Goal: Task Accomplishment & Management: Manage account settings

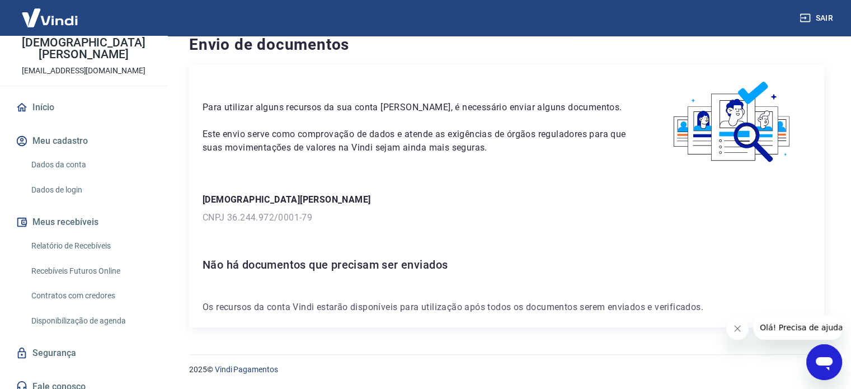
scroll to position [67, 0]
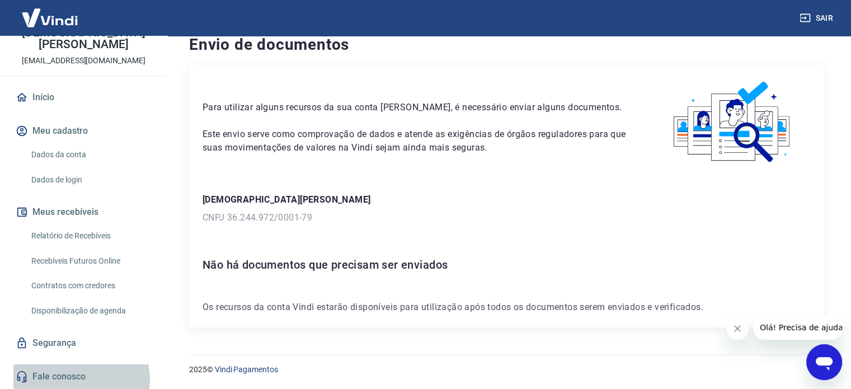
click at [81, 379] on link "Fale conosco" at bounding box center [83, 376] width 140 height 25
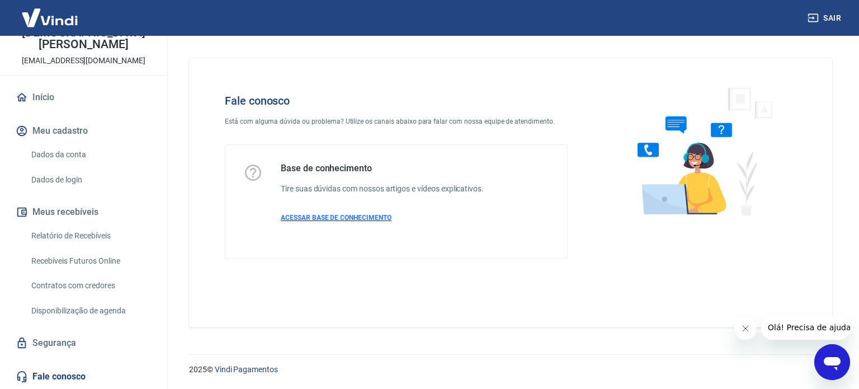
click at [369, 220] on span "ACESSAR BASE DE CONHECIMENTO" at bounding box center [336, 218] width 111 height 8
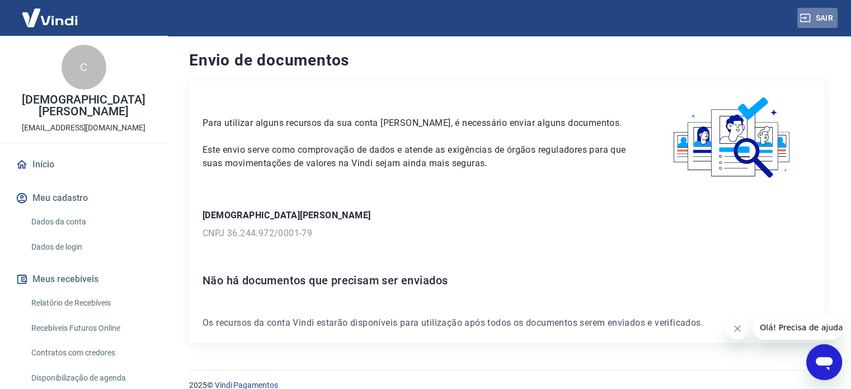
click at [832, 13] on button "Sair" at bounding box center [817, 18] width 40 height 21
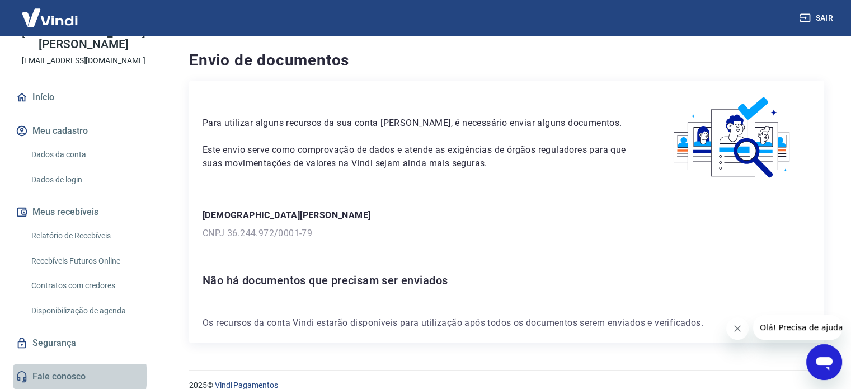
click at [72, 376] on link "Fale conosco" at bounding box center [83, 376] width 140 height 25
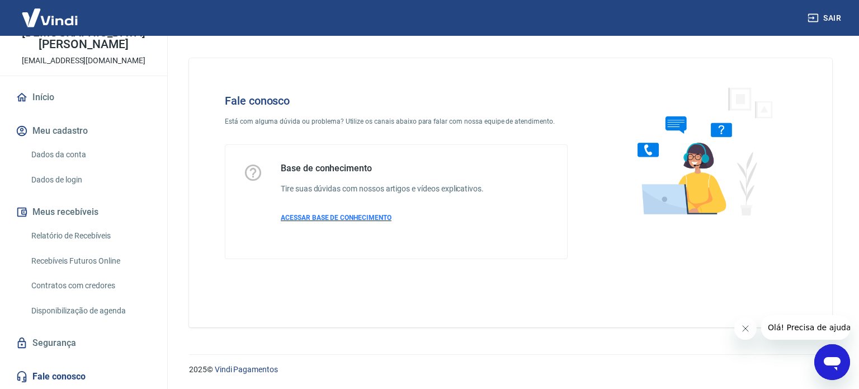
click at [369, 219] on span "ACESSAR BASE DE CONHECIMENTO" at bounding box center [336, 218] width 111 height 8
click at [76, 130] on button "Meu cadastro" at bounding box center [83, 131] width 140 height 25
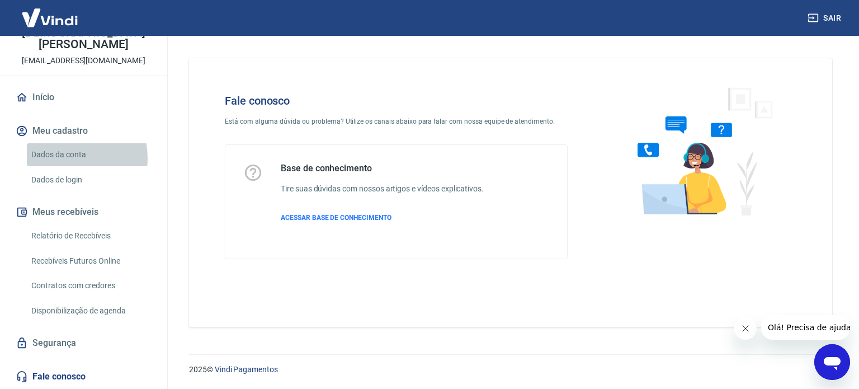
click at [64, 158] on link "Dados da conta" at bounding box center [90, 154] width 127 height 23
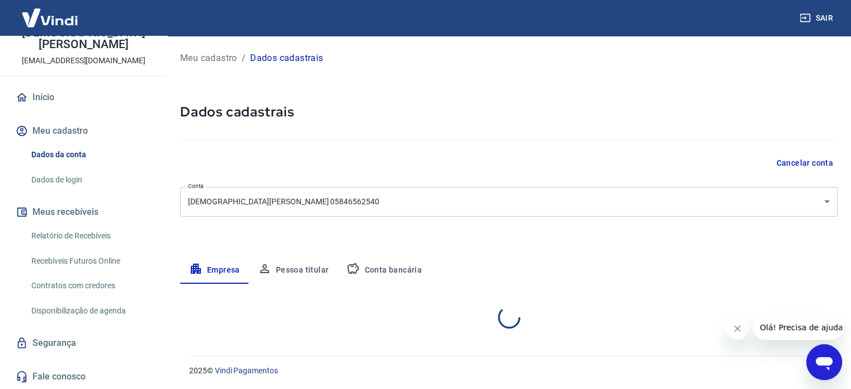
select select "SP"
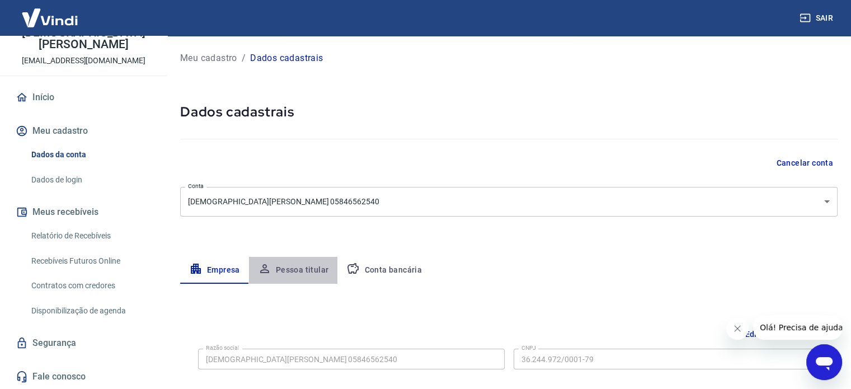
click at [295, 268] on button "Pessoa titular" at bounding box center [293, 270] width 89 height 27
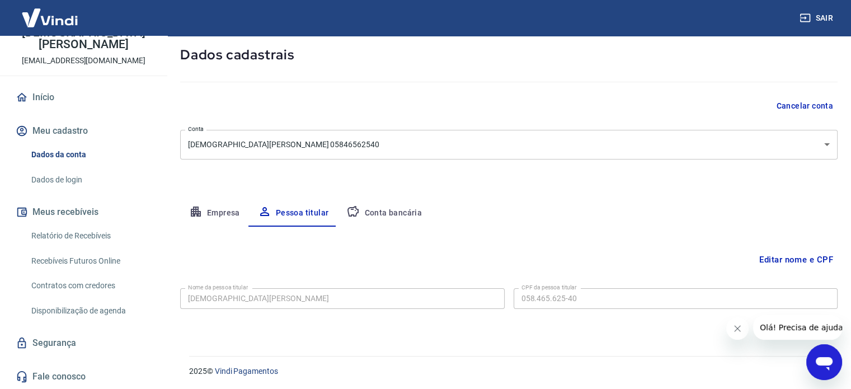
scroll to position [58, 0]
click at [225, 214] on button "Empresa" at bounding box center [214, 212] width 69 height 27
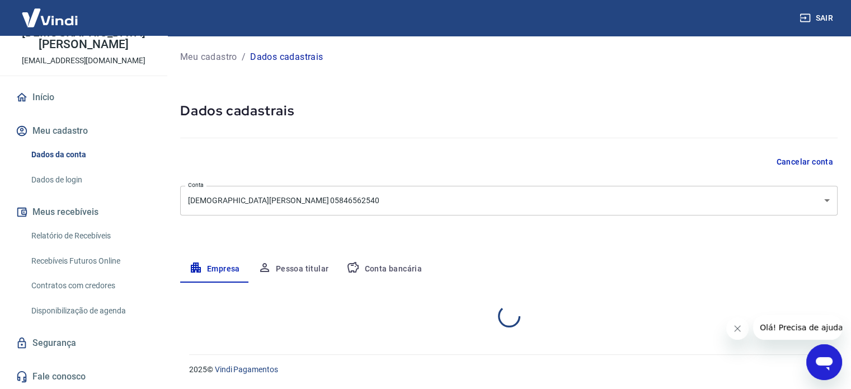
select select "SP"
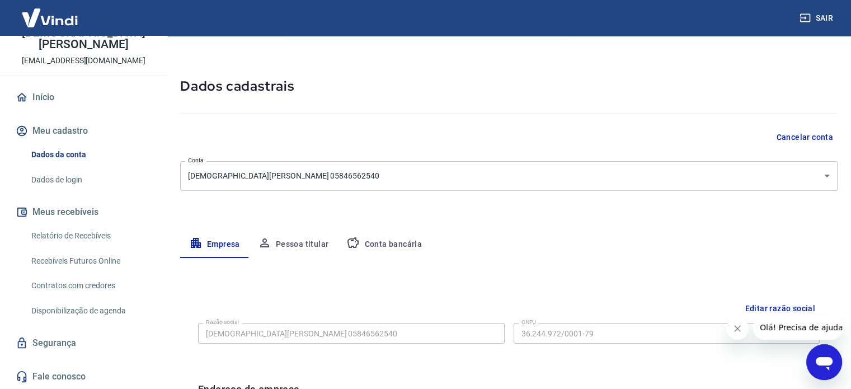
scroll to position [28, 0]
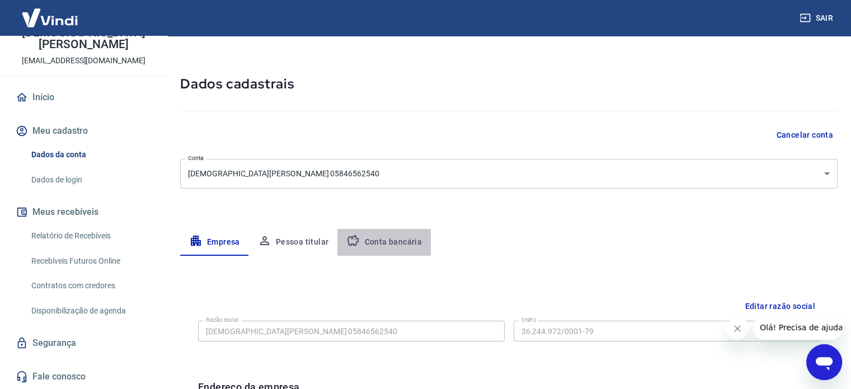
click at [380, 244] on button "Conta bancária" at bounding box center [383, 242] width 93 height 27
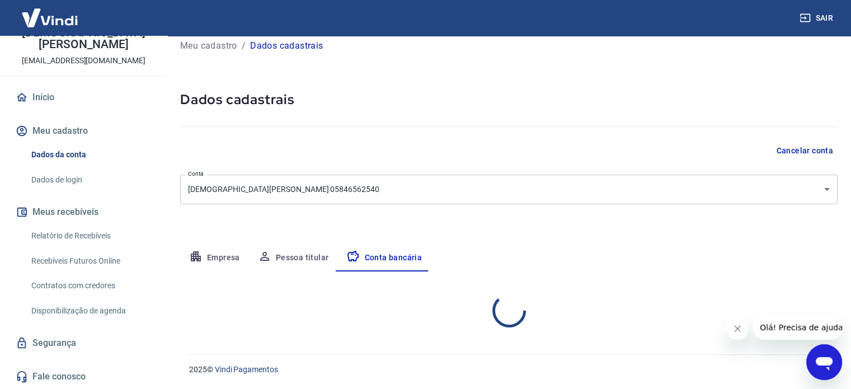
select select "1"
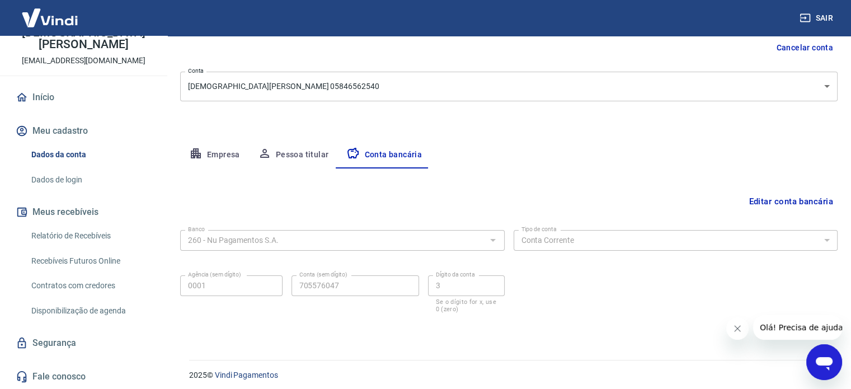
scroll to position [118, 0]
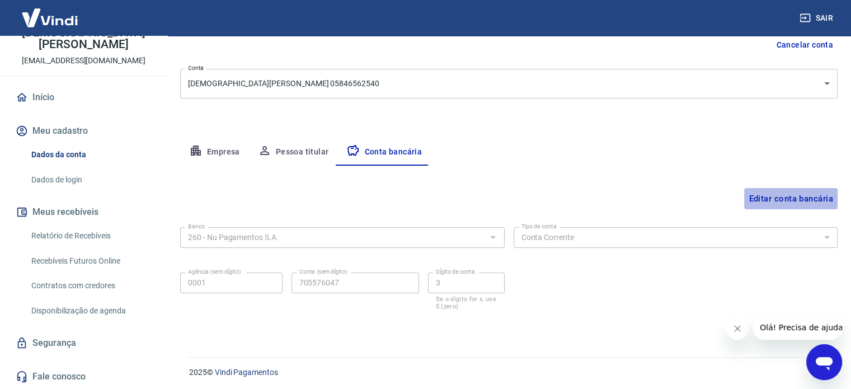
click at [787, 196] on button "Editar conta bancária" at bounding box center [790, 198] width 93 height 21
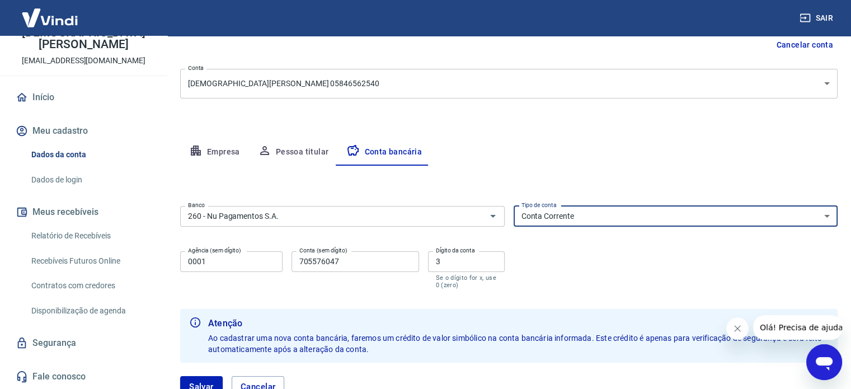
click at [829, 223] on select "Conta Corrente Conta Poupança" at bounding box center [676, 216] width 324 height 21
click at [690, 212] on select "Conta Corrente Conta Poupança" at bounding box center [676, 216] width 324 height 21
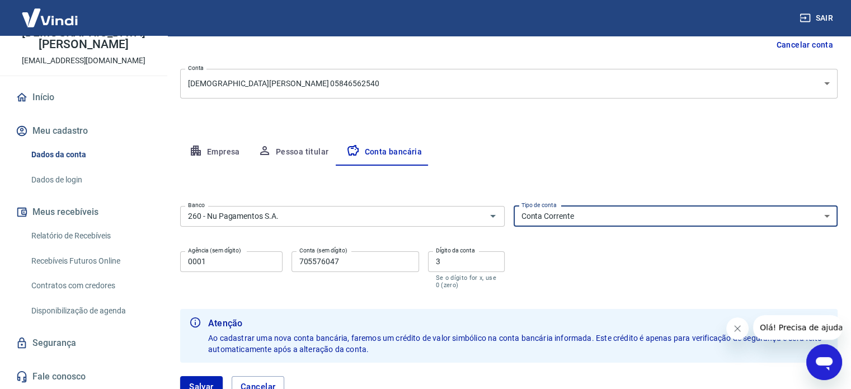
click at [514, 206] on select "Conta Corrente Conta Poupança" at bounding box center [676, 216] width 324 height 21
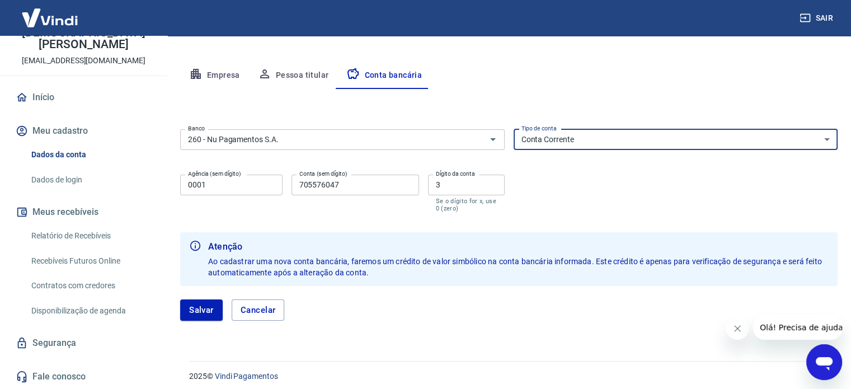
scroll to position [201, 0]
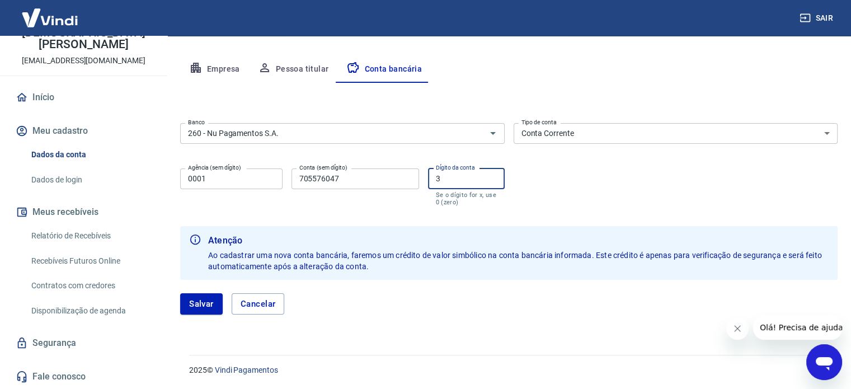
click at [458, 174] on input "3" at bounding box center [466, 178] width 77 height 21
type input "3"
click at [201, 304] on button "Salvar" at bounding box center [201, 303] width 43 height 21
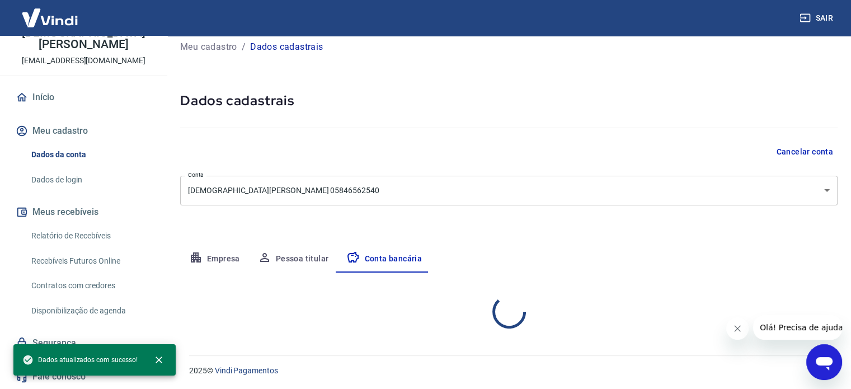
select select "1"
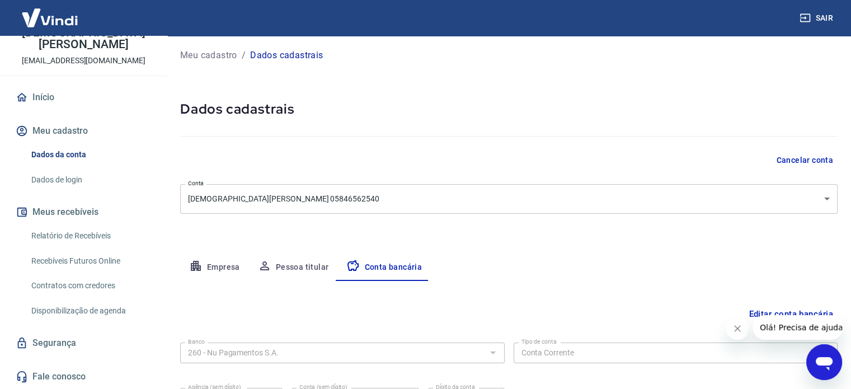
scroll to position [0, 0]
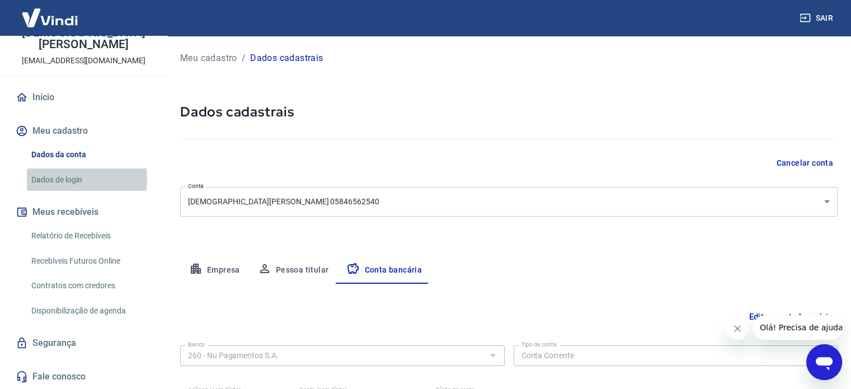
click at [76, 178] on link "Dados de login" at bounding box center [90, 179] width 127 height 23
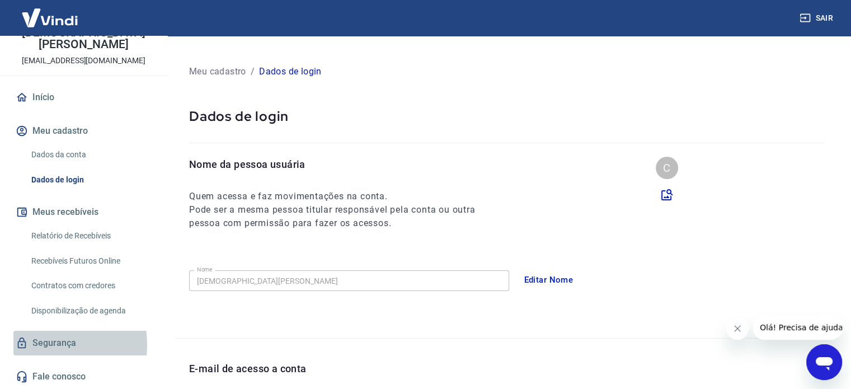
click at [43, 345] on link "Segurança" at bounding box center [83, 343] width 140 height 25
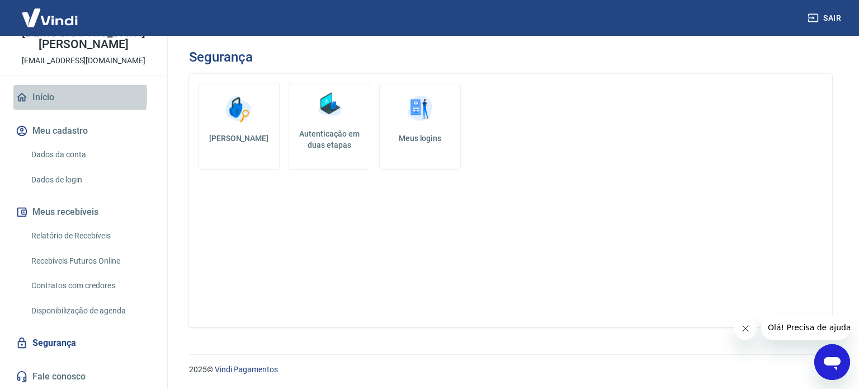
click at [44, 96] on link "Início" at bounding box center [83, 97] width 140 height 25
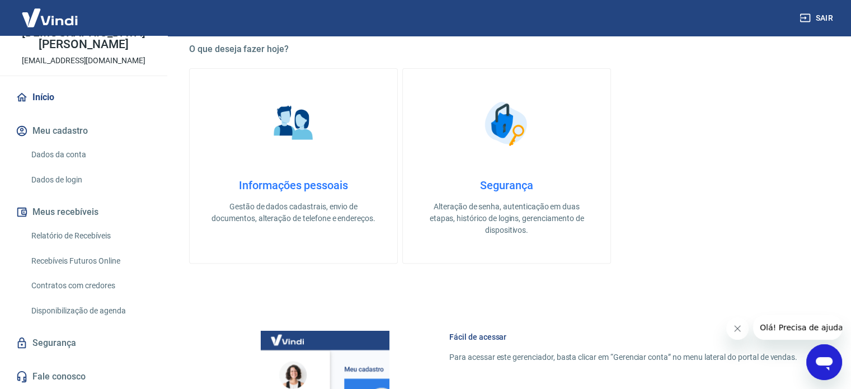
scroll to position [302, 0]
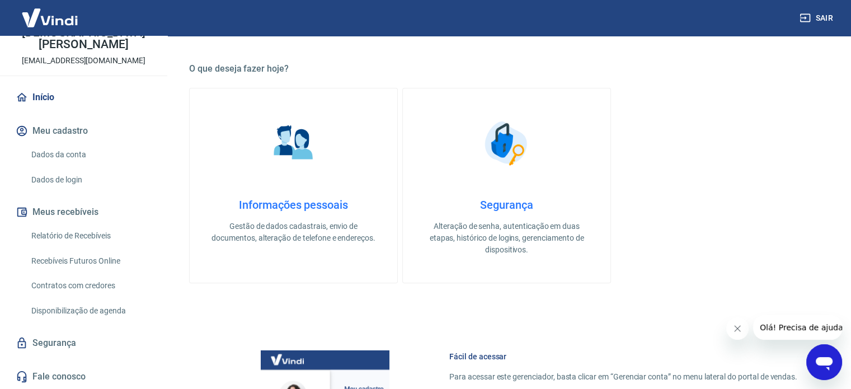
click at [332, 205] on h4 "Informações pessoais" at bounding box center [294, 204] width 172 height 13
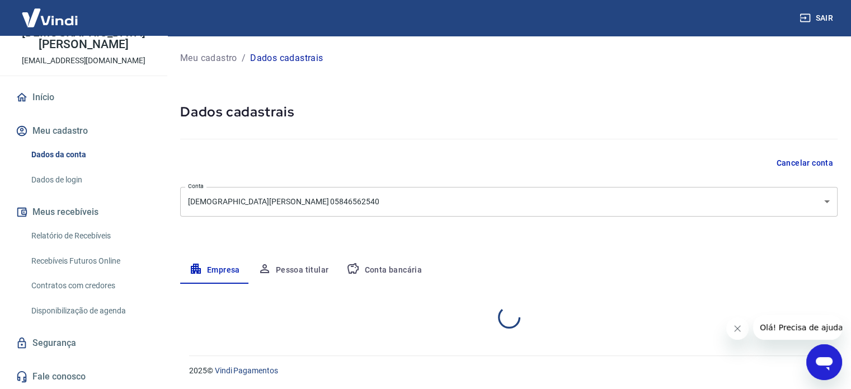
select select "SP"
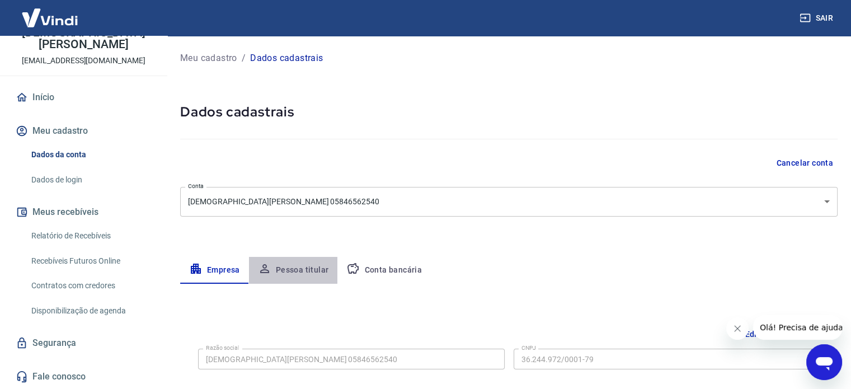
click at [304, 276] on button "Pessoa titular" at bounding box center [293, 270] width 89 height 27
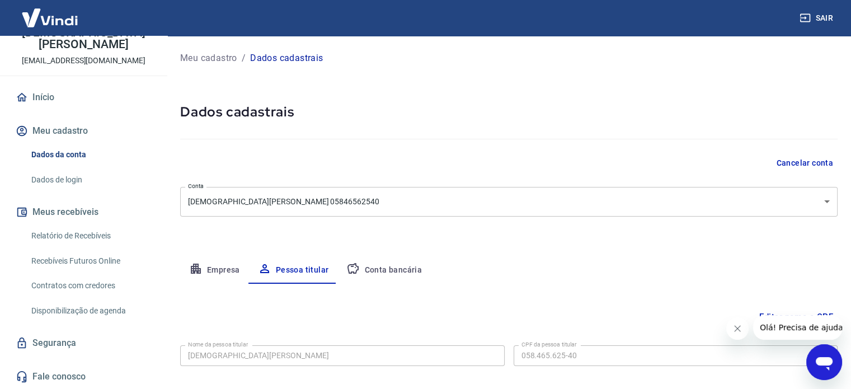
scroll to position [58, 0]
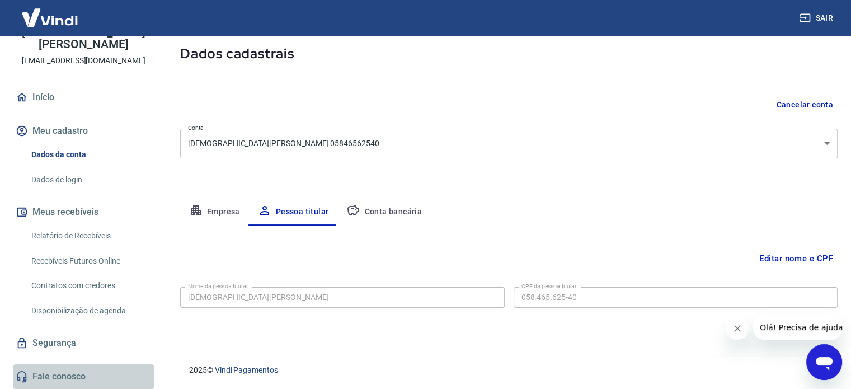
click at [84, 372] on link "Fale conosco" at bounding box center [83, 376] width 140 height 25
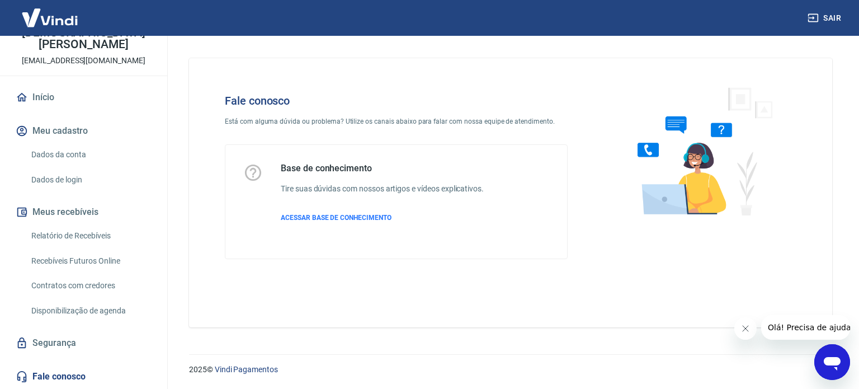
click at [832, 362] on icon "Abrir janela de mensagens" at bounding box center [832, 363] width 17 height 13
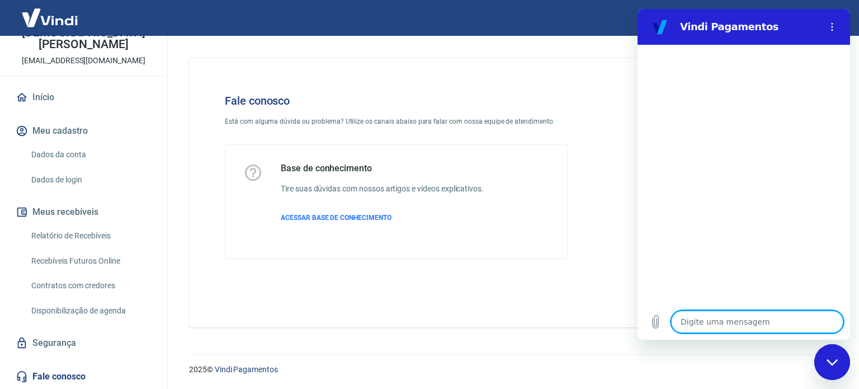
type textarea "o"
type textarea "x"
type textarea "ol"
type textarea "x"
type textarea "ola"
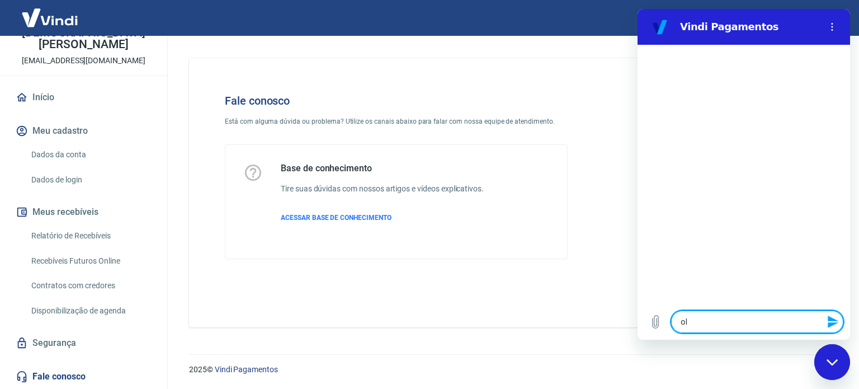
type textarea "x"
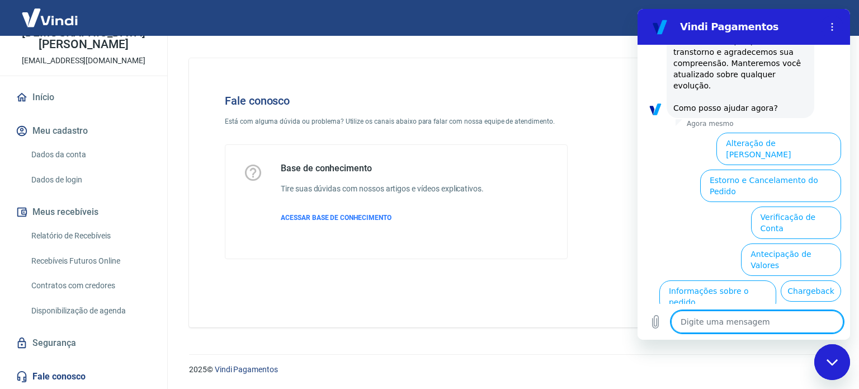
scroll to position [354, 0]
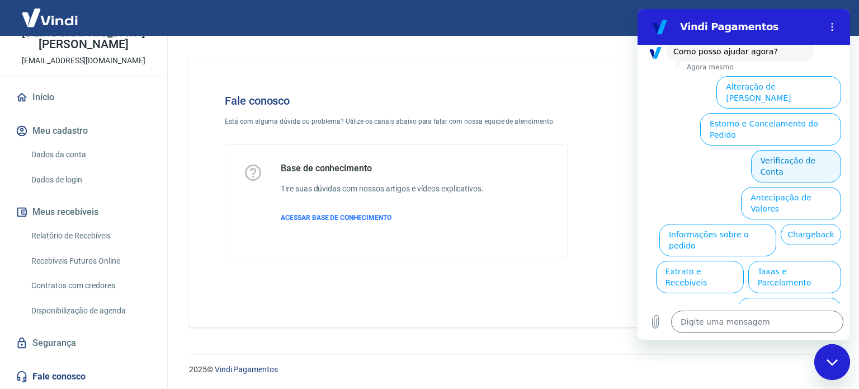
click at [779, 150] on button "Verificação de Conta" at bounding box center [796, 166] width 90 height 32
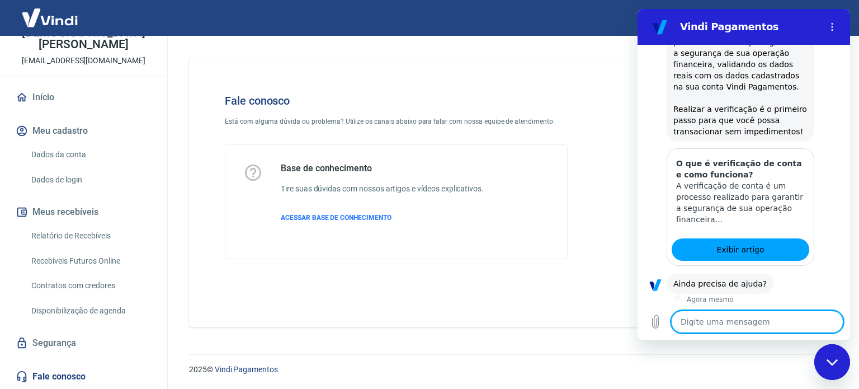
scroll to position [465, 0]
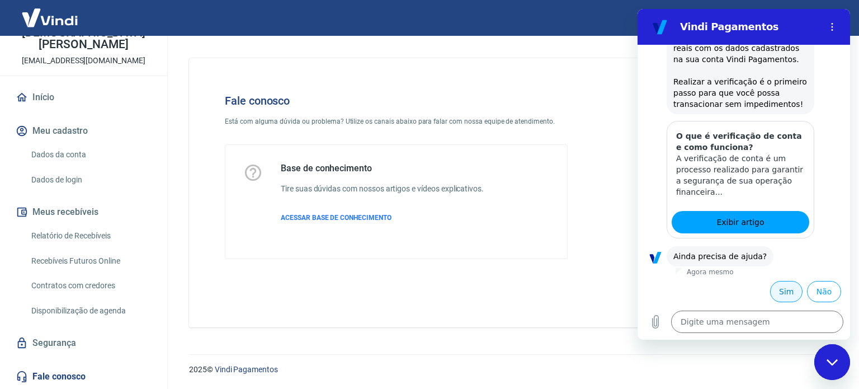
click at [776, 288] on button "Sim" at bounding box center [786, 291] width 32 height 21
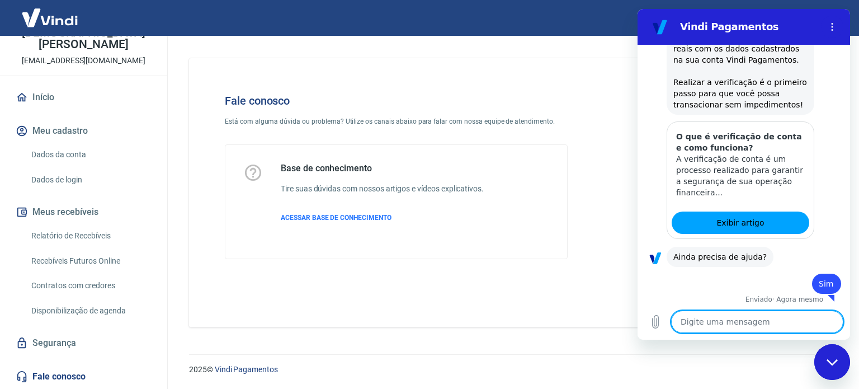
scroll to position [467, 0]
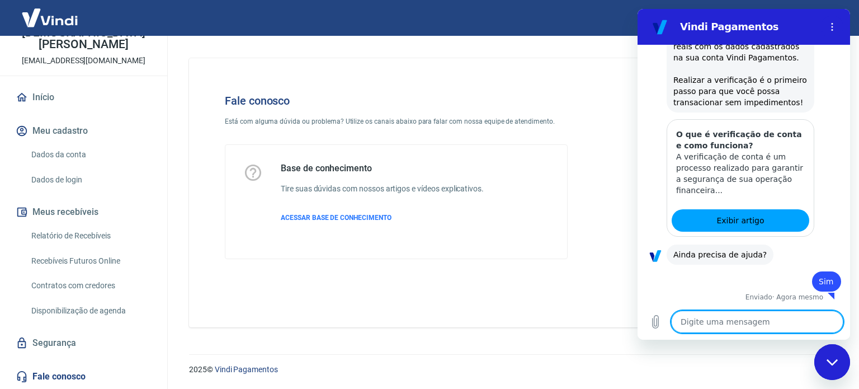
click at [745, 319] on textarea at bounding box center [757, 321] width 172 height 22
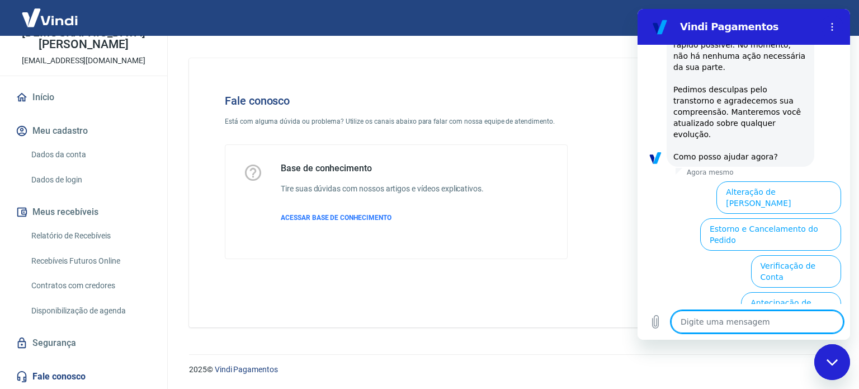
scroll to position [1025, 0]
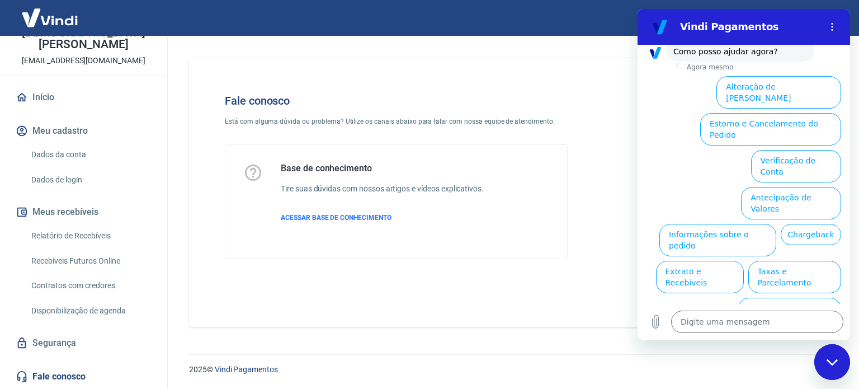
click at [826, 350] on div "Fechar janela de mensagens" at bounding box center [833, 362] width 34 height 34
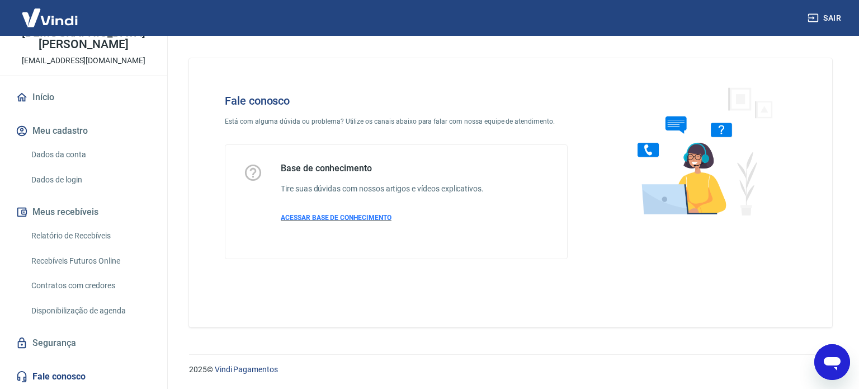
click at [356, 219] on span "ACESSAR BASE DE CONHECIMENTO" at bounding box center [336, 218] width 111 height 8
type textarea "x"
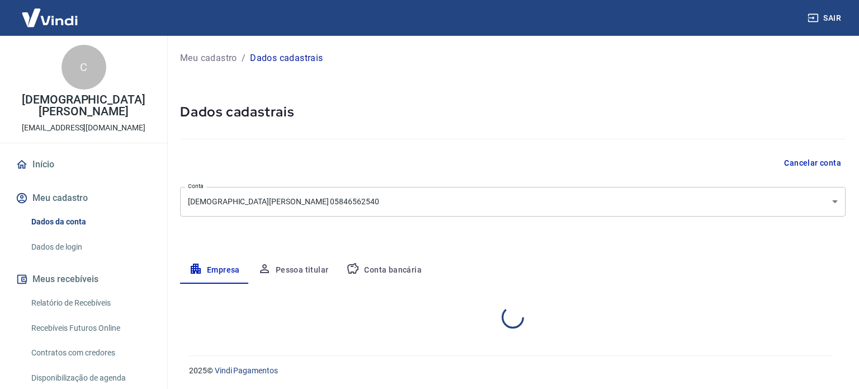
select select "SP"
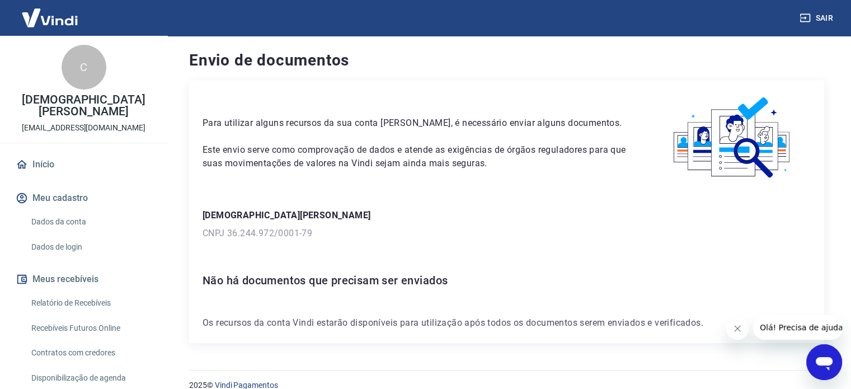
click at [825, 363] on icon "Abrir janela de mensagens" at bounding box center [824, 363] width 17 height 13
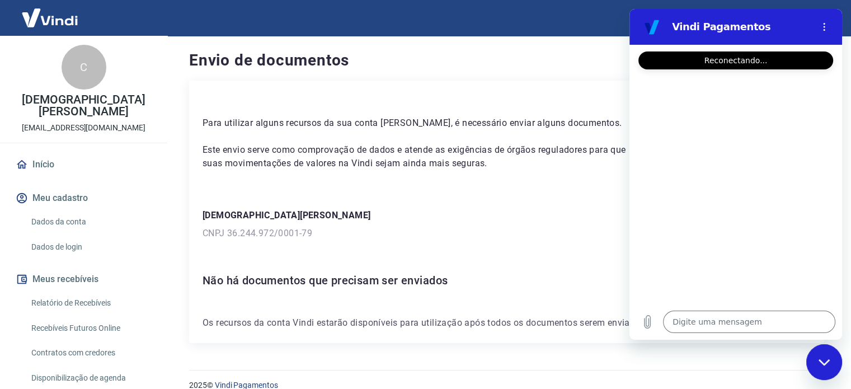
type textarea "x"
